Goal: Task Accomplishment & Management: Use online tool/utility

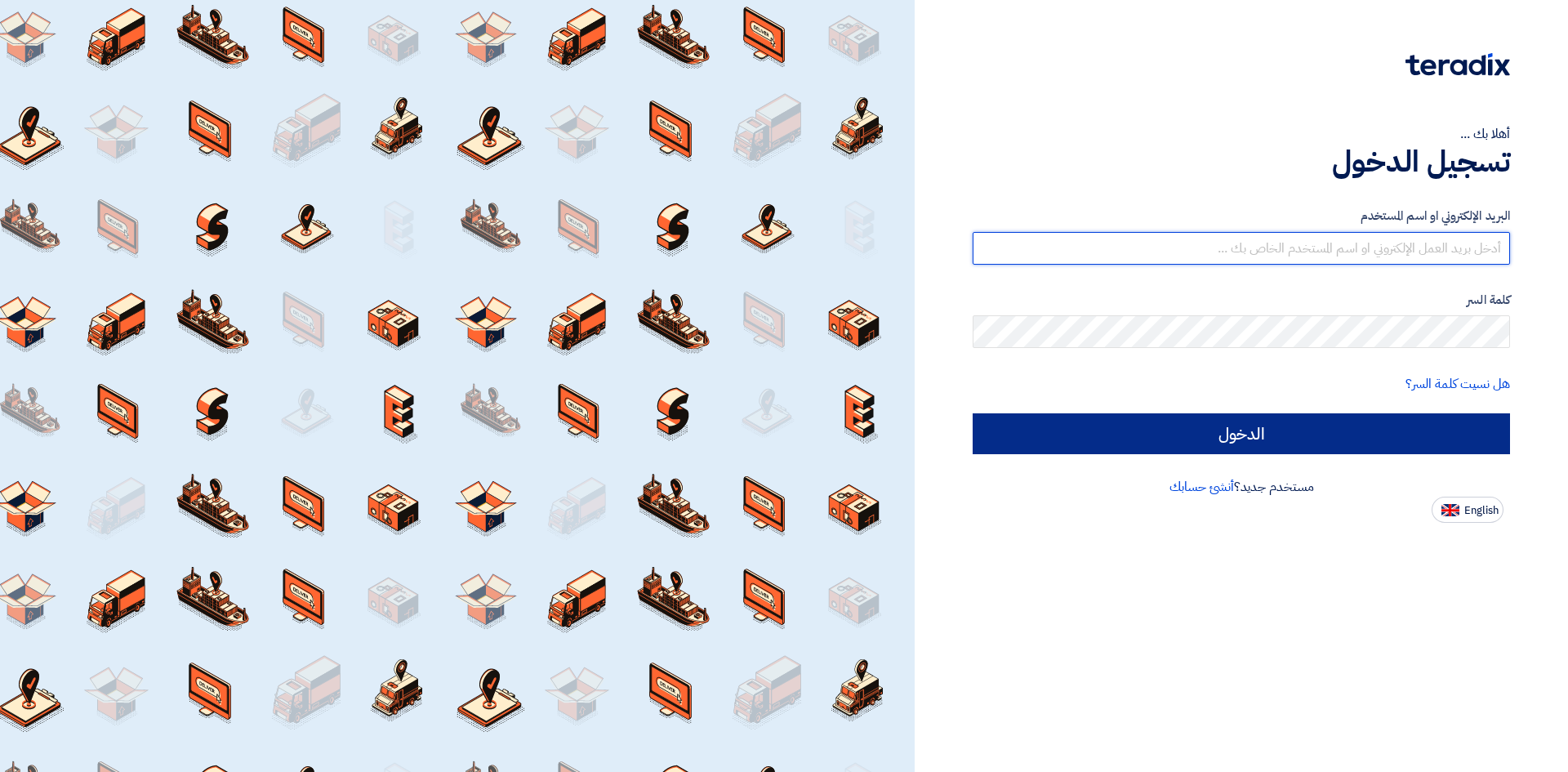
type input "[EMAIL_ADDRESS][DOMAIN_NAME]"
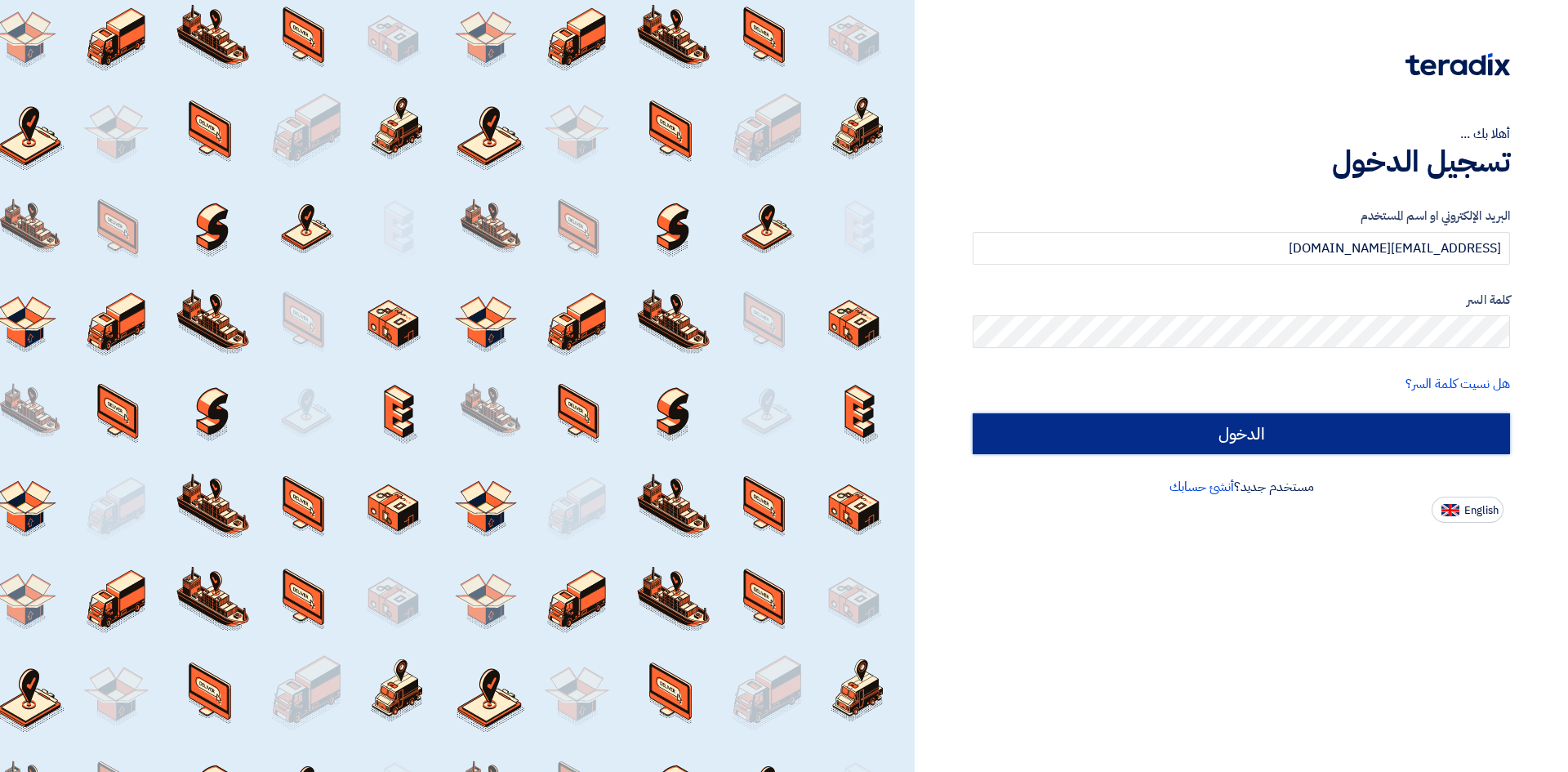
click at [1294, 424] on input "الدخول" at bounding box center [1241, 434] width 537 height 41
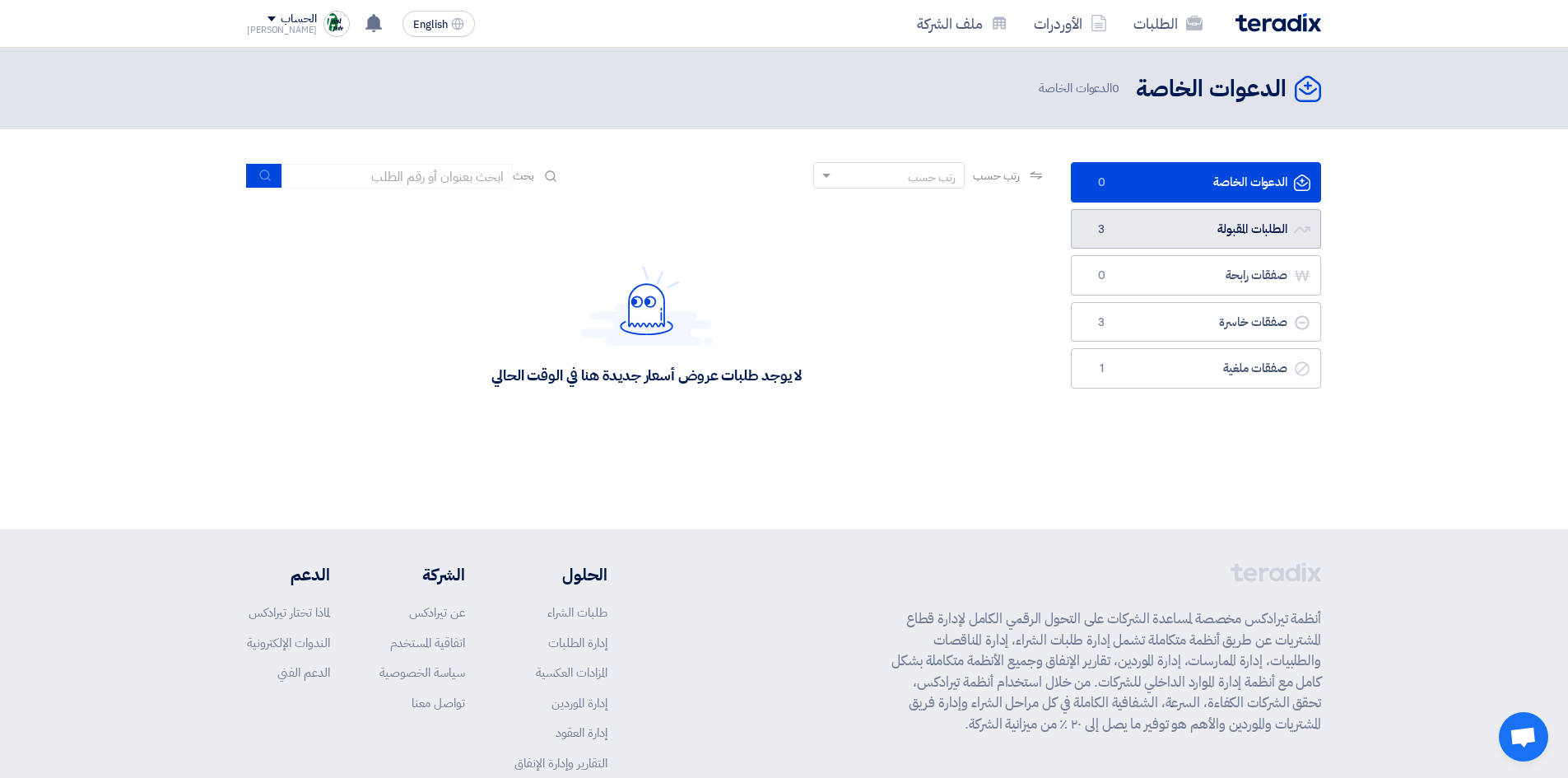
click at [1202, 234] on link "الطلبات المقبولة الطلبات المقبولة 3" at bounding box center [1195, 229] width 250 height 40
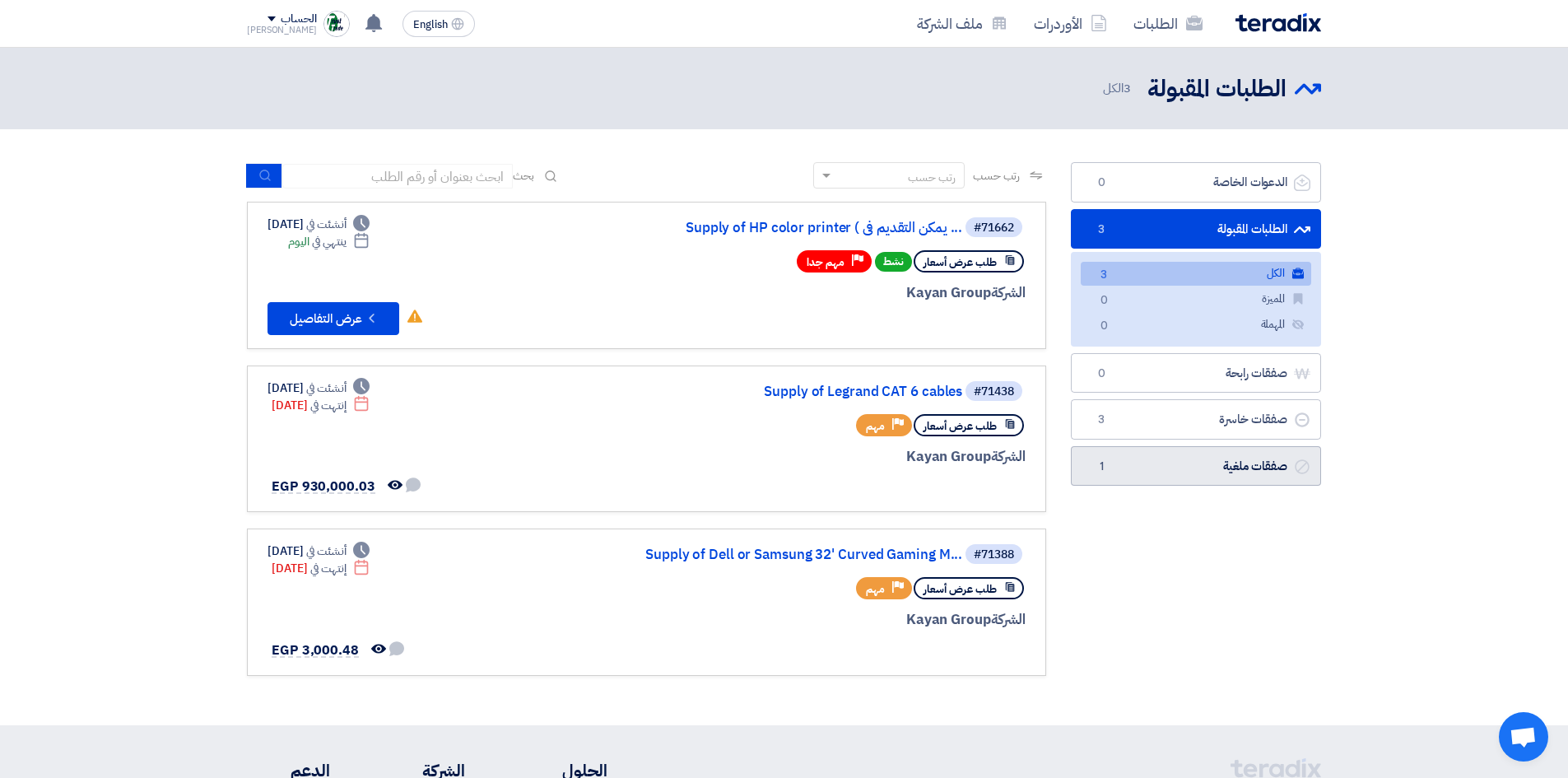
click at [1222, 474] on link "صفقات ملغية صفقات ملغية 1" at bounding box center [1195, 466] width 250 height 40
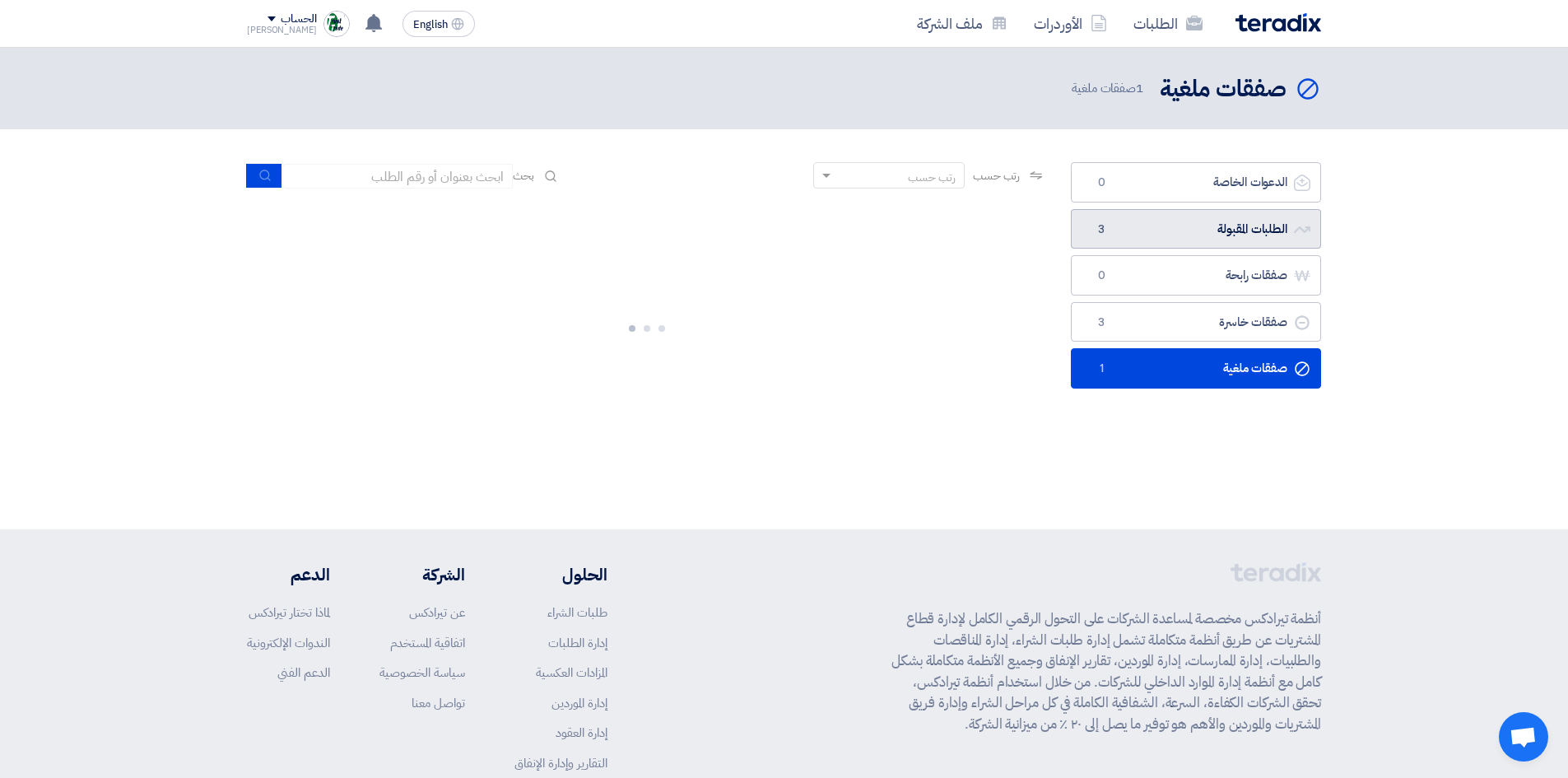
click at [1167, 242] on link "الطلبات المقبولة الطلبات المقبولة 3" at bounding box center [1195, 229] width 250 height 40
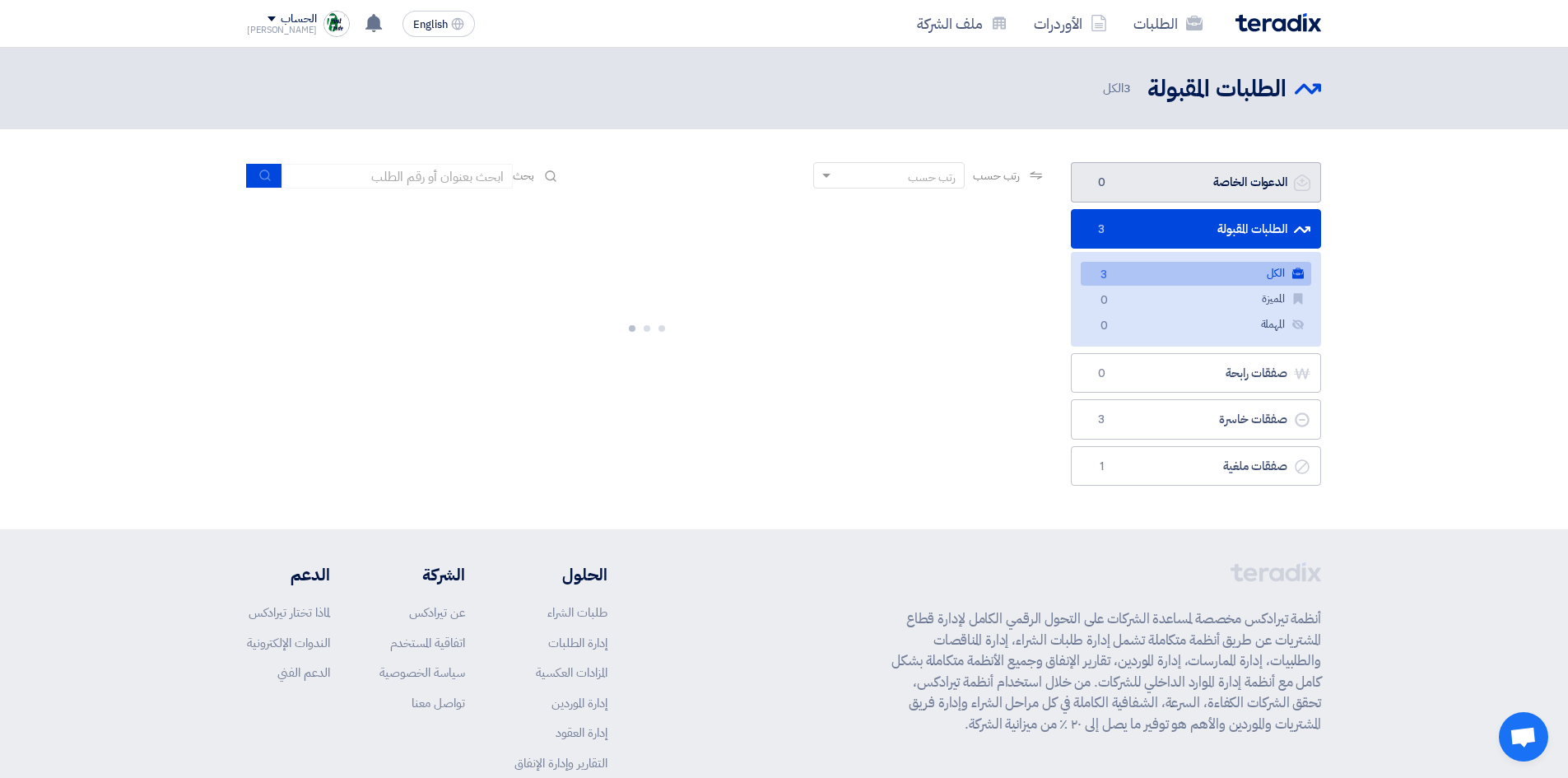
click at [1167, 194] on link "الدعوات الخاصة الدعوات الخاصة 0" at bounding box center [1195, 183] width 250 height 40
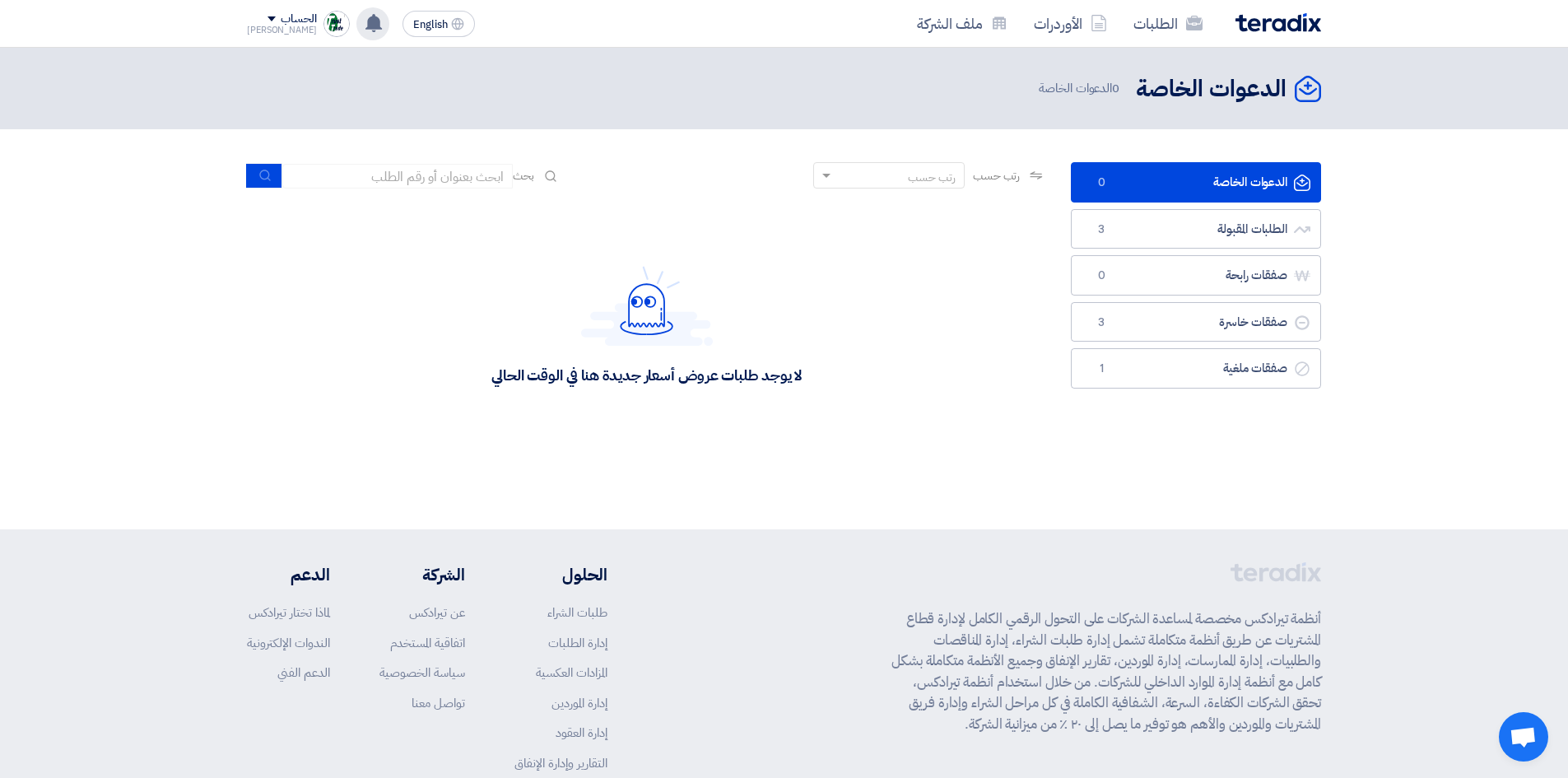
click at [365, 31] on icon at bounding box center [374, 23] width 18 height 18
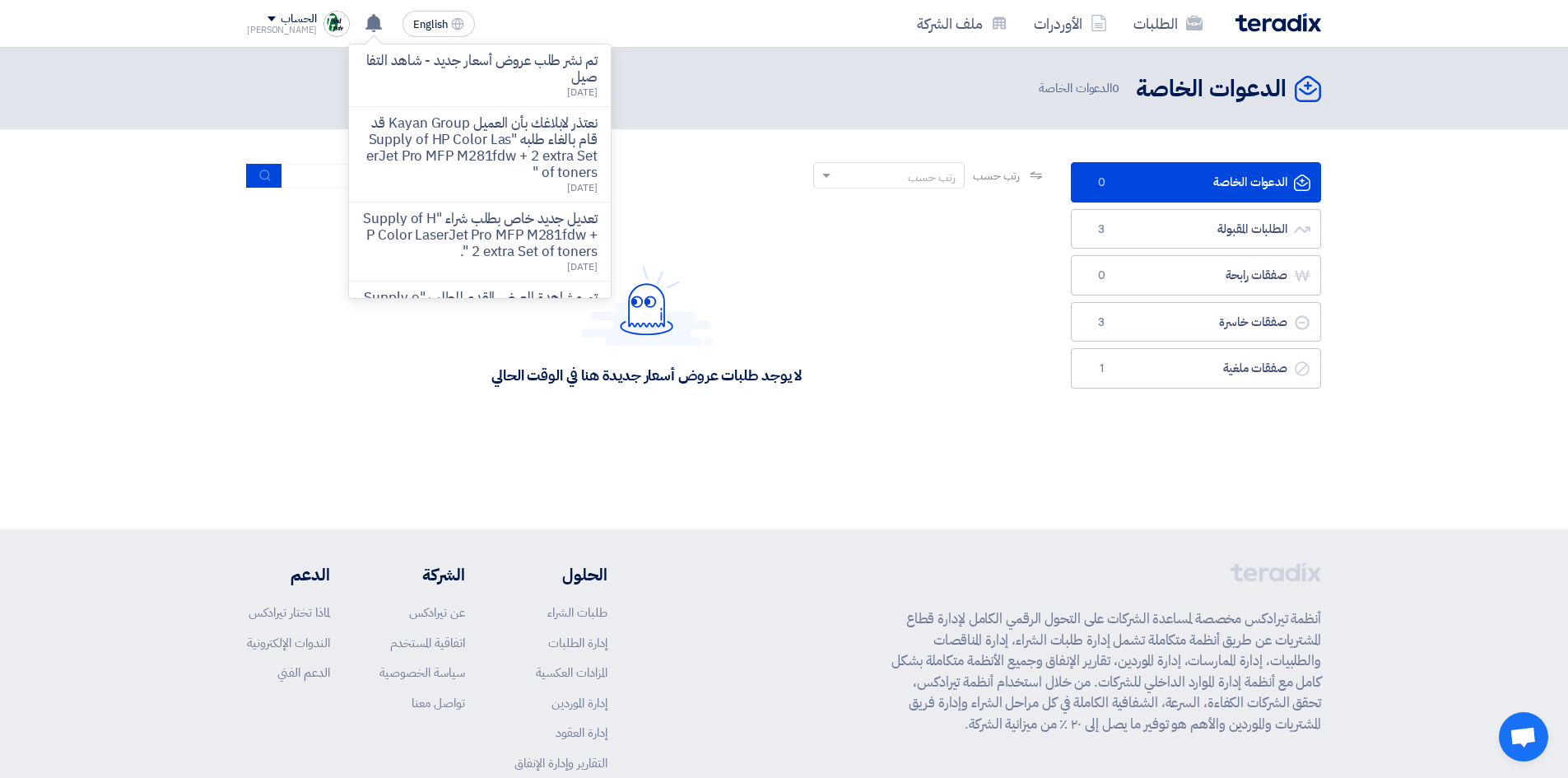
click at [484, 67] on p "تم نشر طلب عروض أسعار جديد - شاهد التفاصيل" at bounding box center [479, 69] width 235 height 33
